Goal: Go to known website: Access a specific website the user already knows

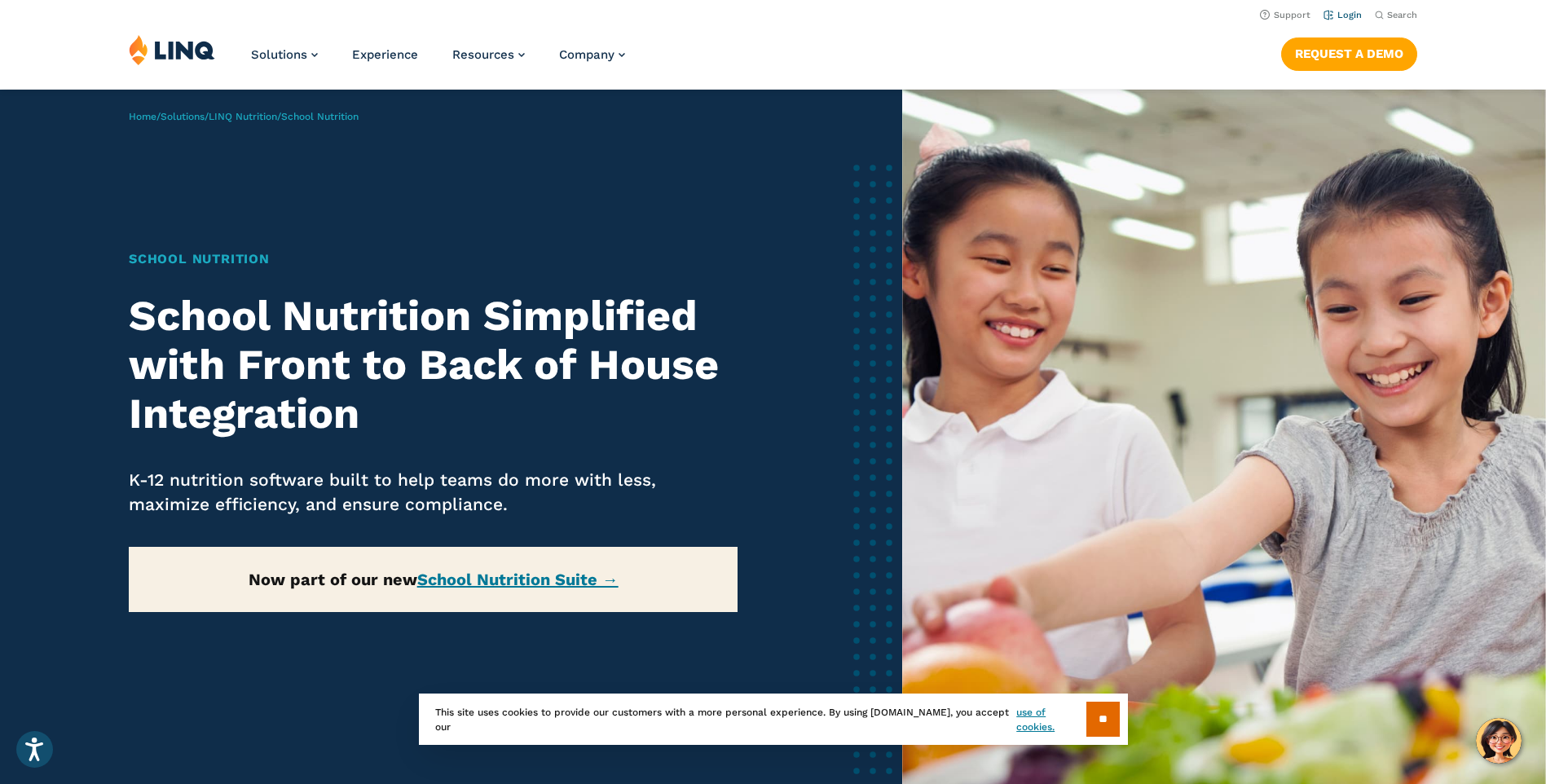
click at [1353, 14] on link "Login" at bounding box center [1343, 14] width 38 height 10
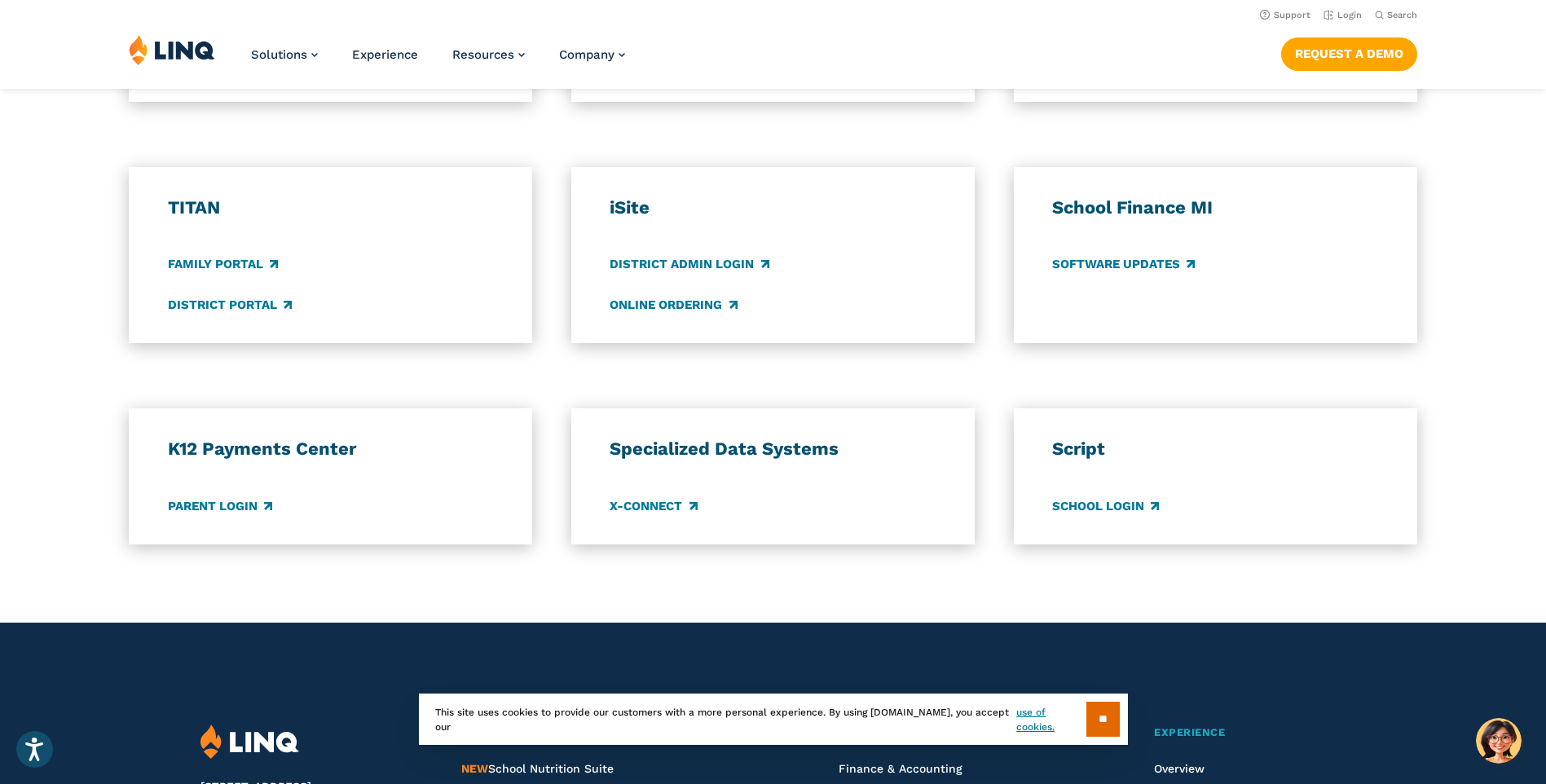
scroll to position [1036, 0]
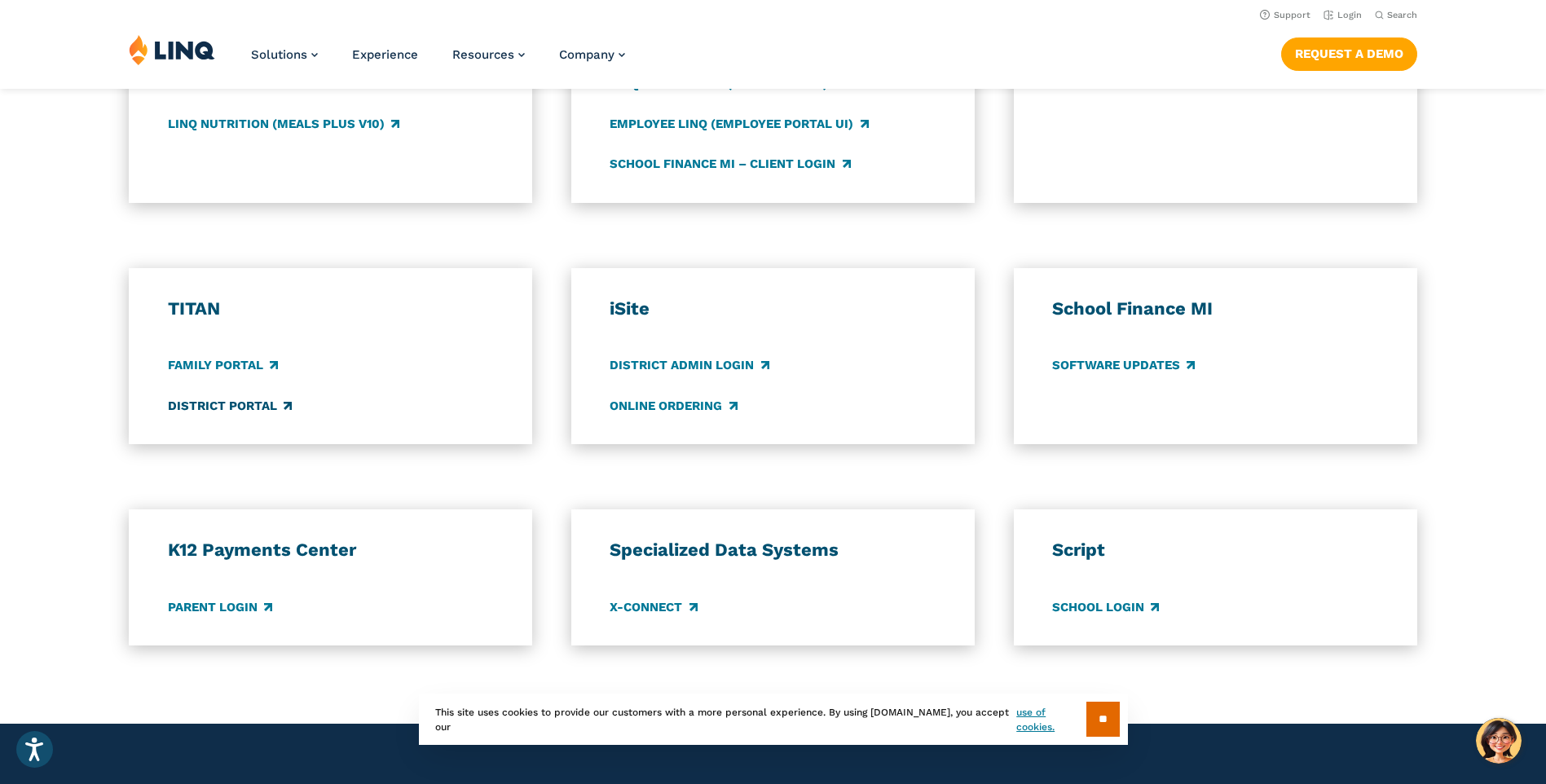
click at [251, 408] on link "District Portal" at bounding box center [230, 405] width 124 height 18
